Goal: Entertainment & Leisure: Consume media (video, audio)

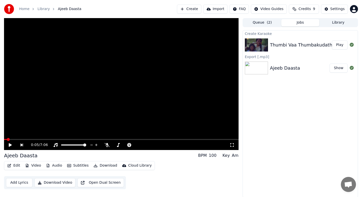
click at [291, 45] on div "Thumbi Vaa Thumbakudathin Karaoke" at bounding box center [313, 44] width 86 height 7
click at [263, 24] on button "Queue ( 2 )" at bounding box center [262, 22] width 38 height 7
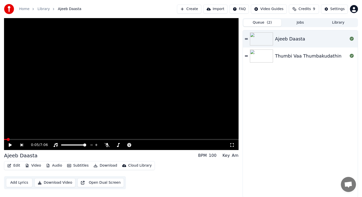
click at [285, 59] on div "Thumbi Vaa Thumbakudathin" at bounding box center [308, 55] width 67 height 7
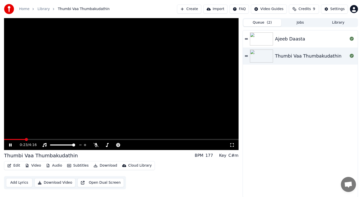
click at [128, 65] on video at bounding box center [121, 84] width 234 height 132
click at [11, 145] on icon at bounding box center [10, 145] width 3 height 4
click at [6, 140] on div "1:15 / 4:16" at bounding box center [121, 145] width 234 height 10
click at [5, 140] on div "1:16 / 4:16" at bounding box center [121, 145] width 234 height 10
click at [4, 139] on span at bounding box center [5, 139] width 3 height 3
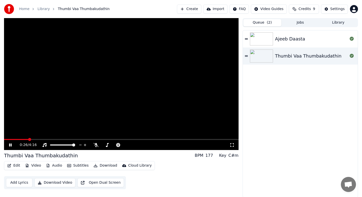
click at [10, 147] on div "0:26 / 4:16" at bounding box center [121, 145] width 234 height 10
click at [10, 147] on div "0:28 / 4:16" at bounding box center [121, 145] width 234 height 10
click at [11, 146] on icon at bounding box center [10, 144] width 3 height 3
